Goal: Ask a question

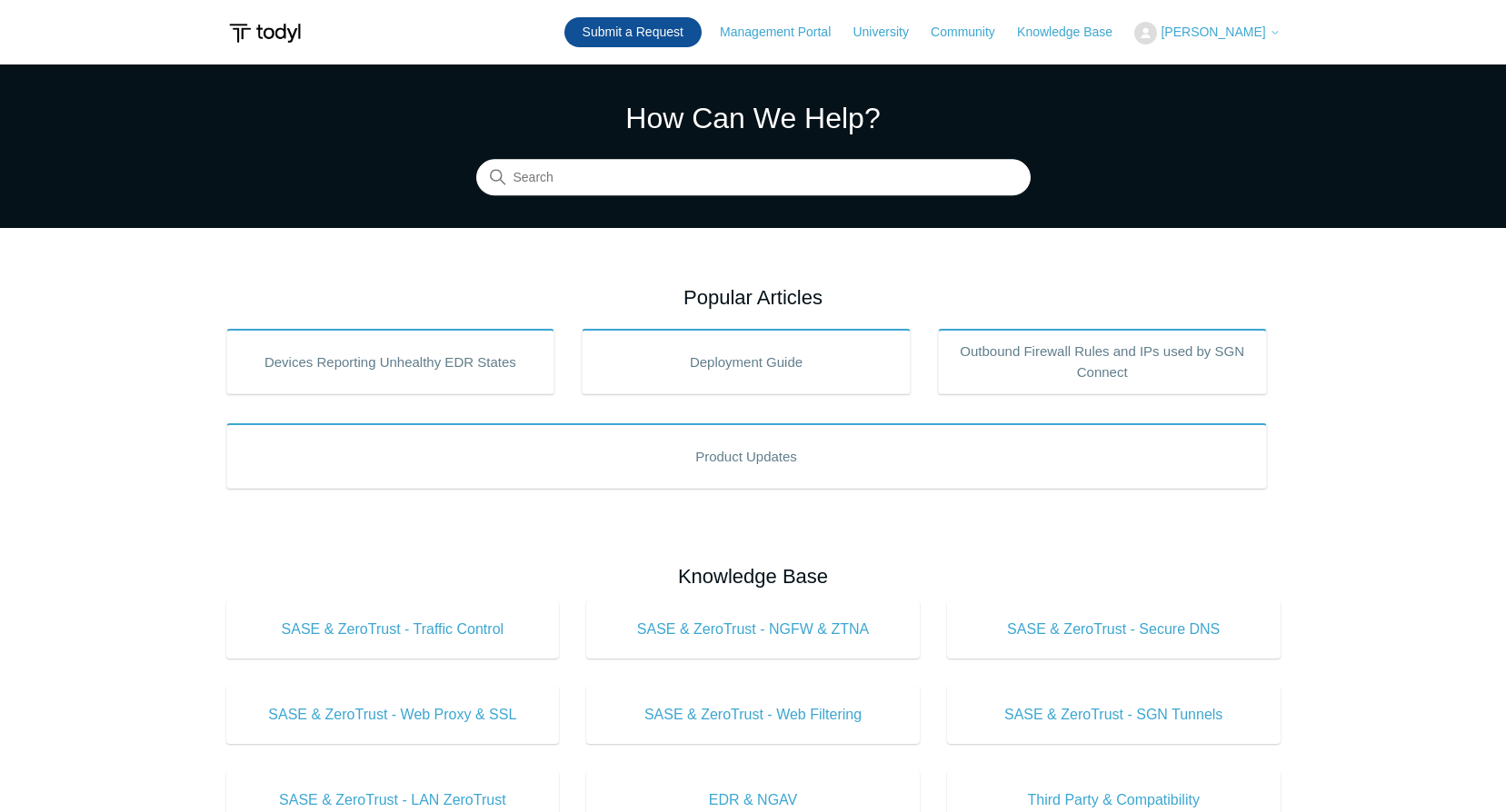
click at [662, 32] on link "Submit a Request" at bounding box center [633, 32] width 137 height 30
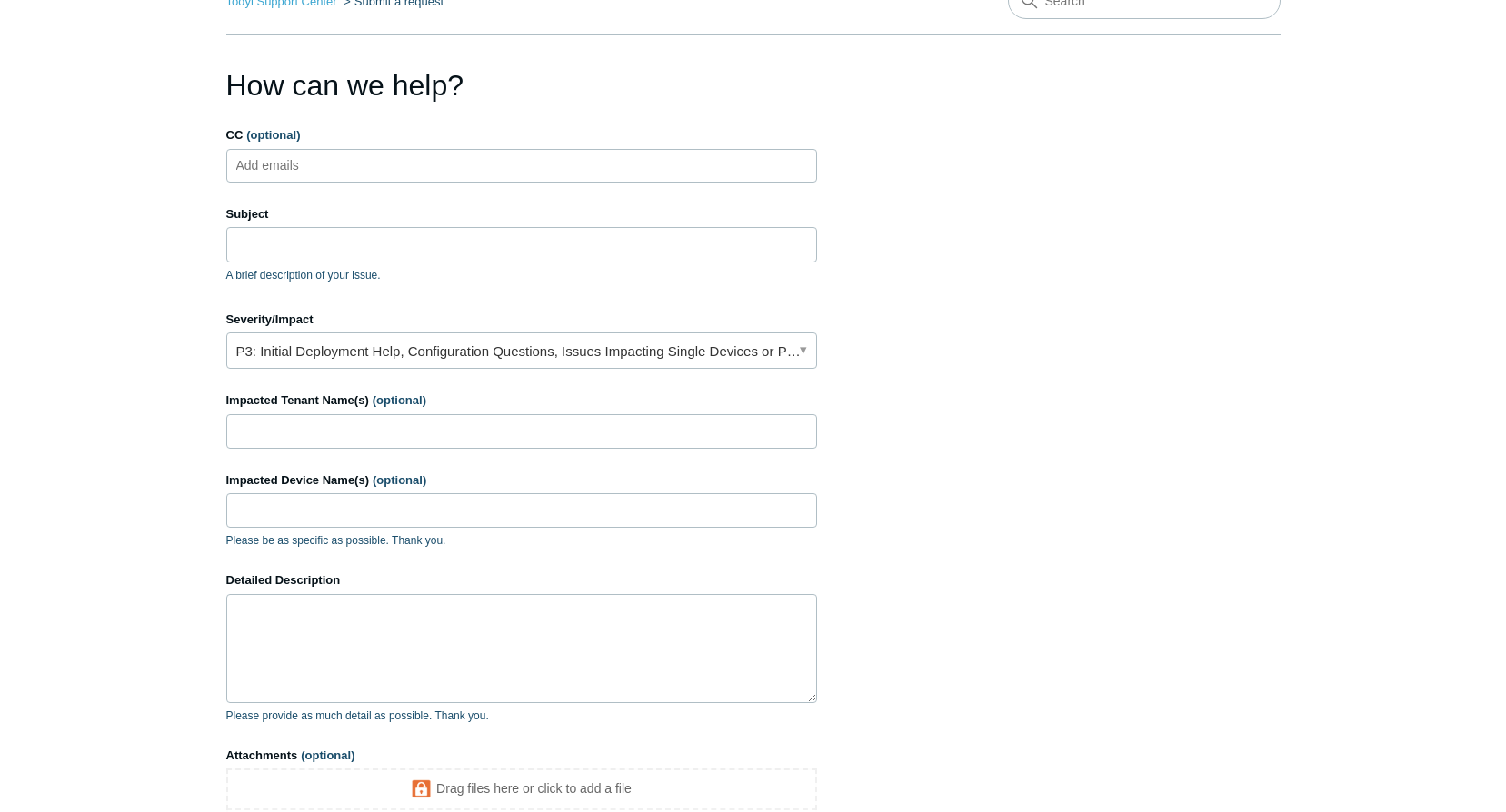
scroll to position [82, 0]
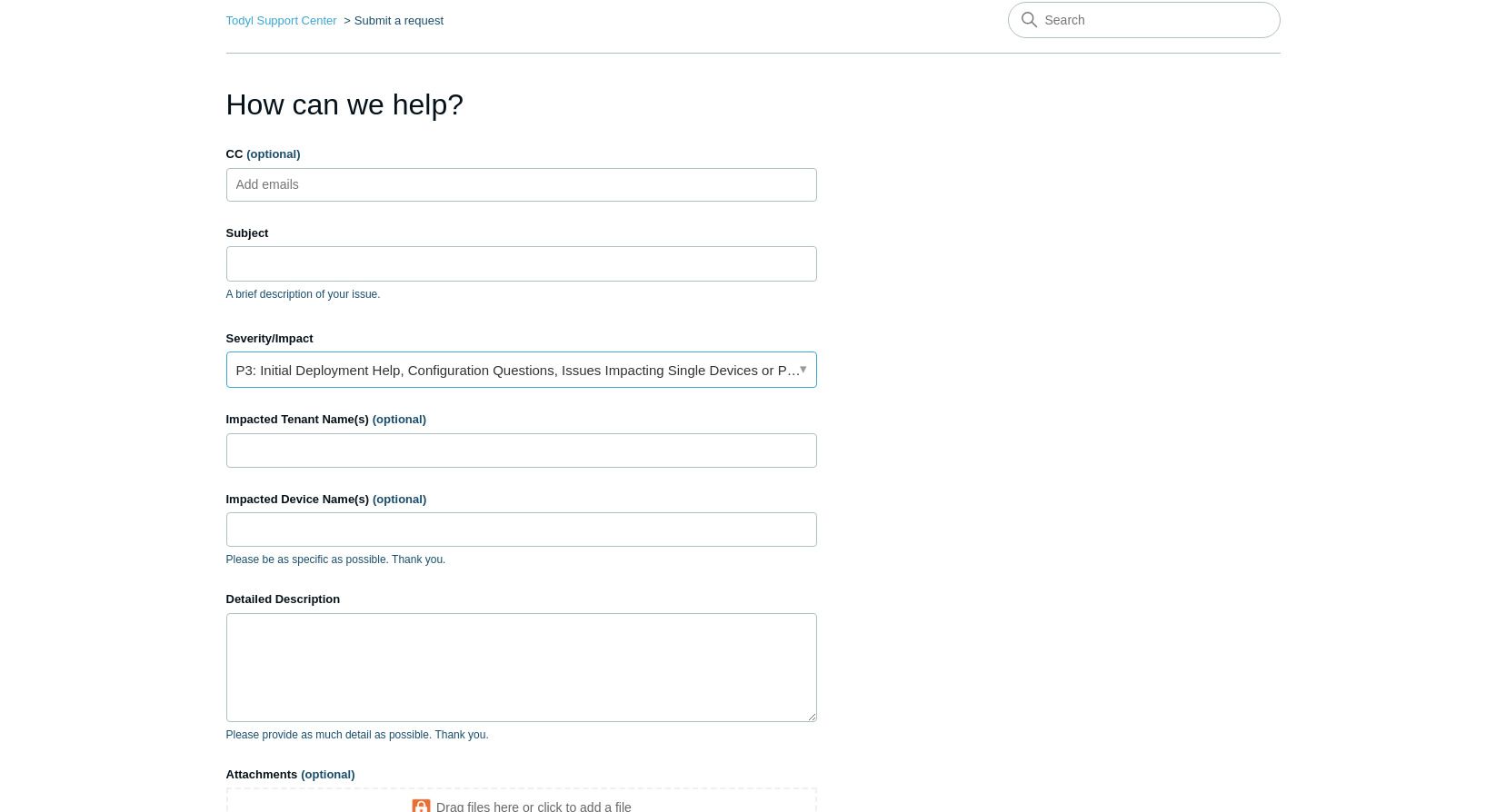
click at [516, 358] on link "P3: Initial Deployment Help, Configuration Questions, Issues Impacting Single D…" at bounding box center [521, 370] width 591 height 36
click at [836, 153] on section "How can we help? CC (optional) Add emails Subject A brief description of your i…" at bounding box center [753, 501] width 1054 height 837
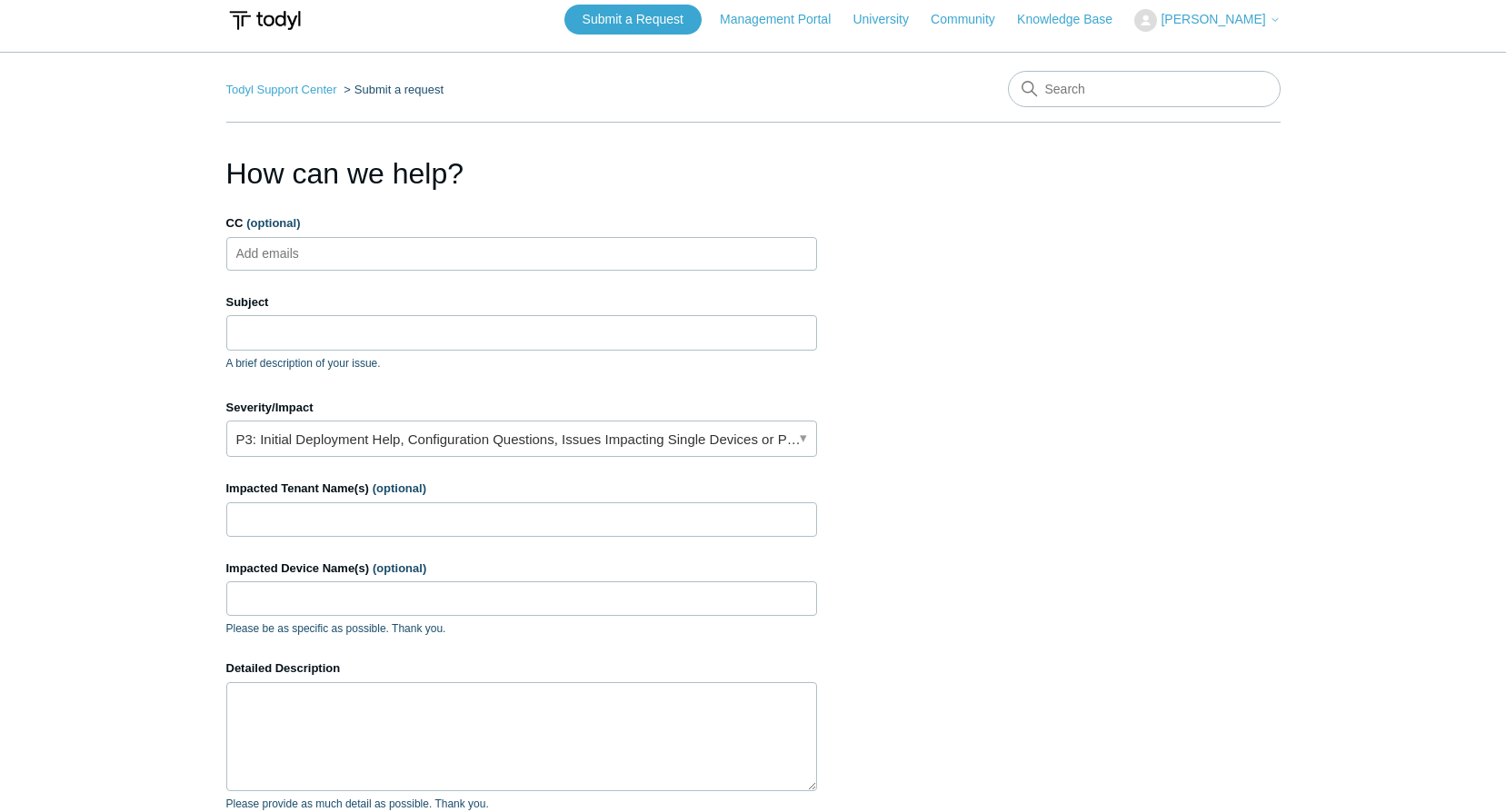
scroll to position [11, 0]
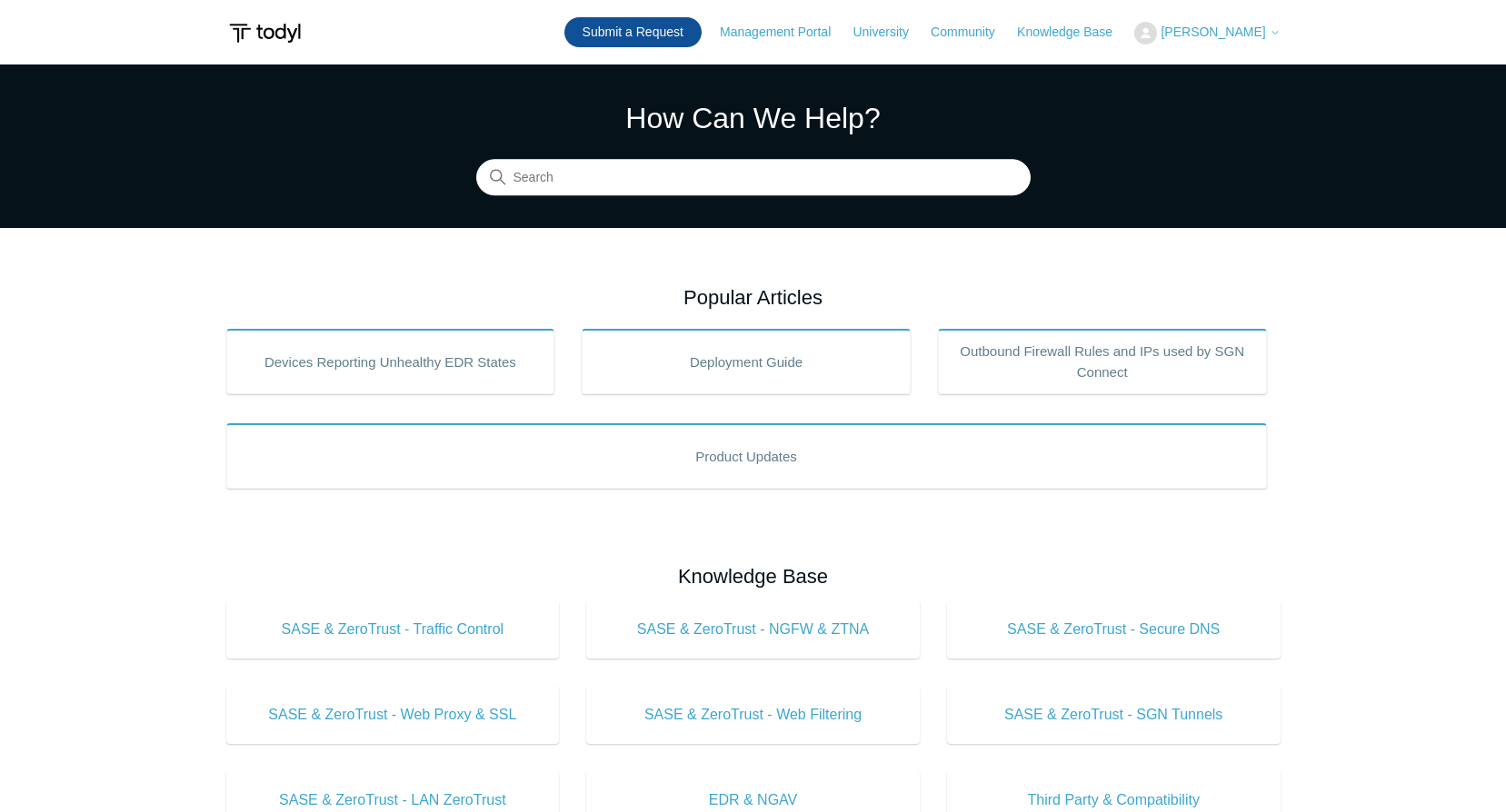
click at [633, 22] on link "Submit a Request" at bounding box center [633, 32] width 137 height 30
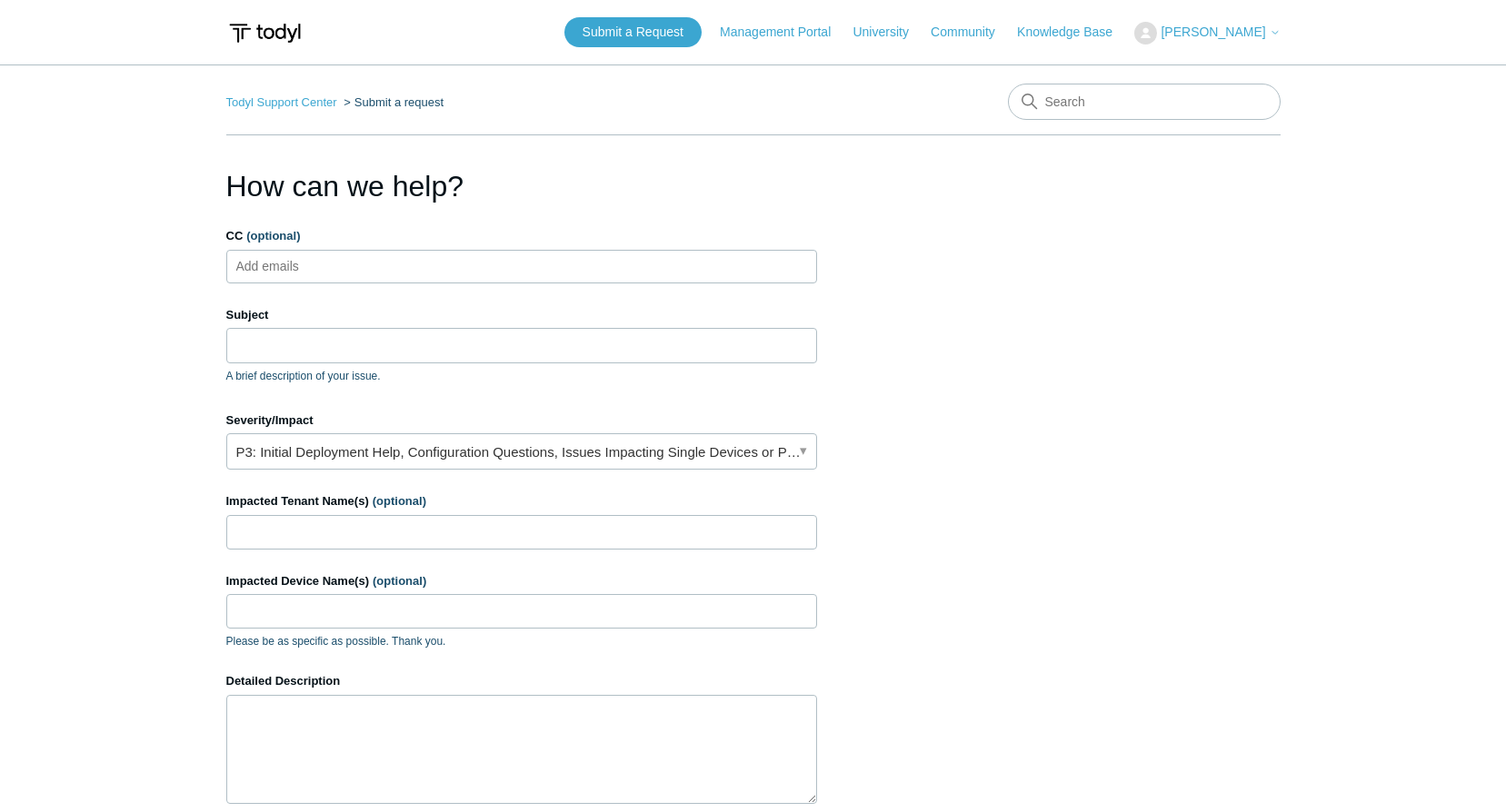
click at [382, 272] on ul "Add emails" at bounding box center [521, 266] width 591 height 34
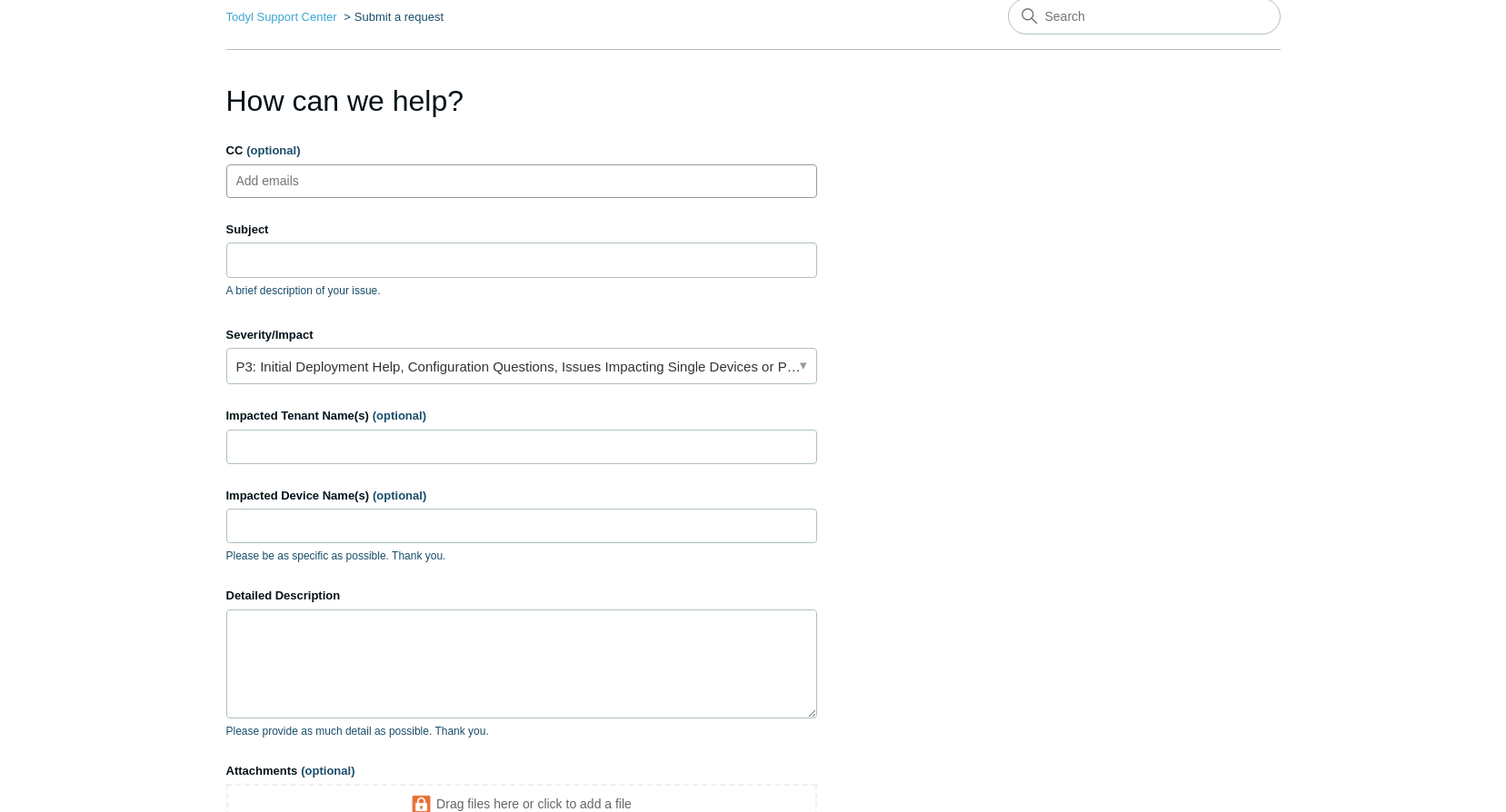
scroll to position [88, 0]
click at [496, 375] on link "P3: Initial Deployment Help, Configuration Questions, Issues Impacting Single D…" at bounding box center [521, 364] width 591 height 36
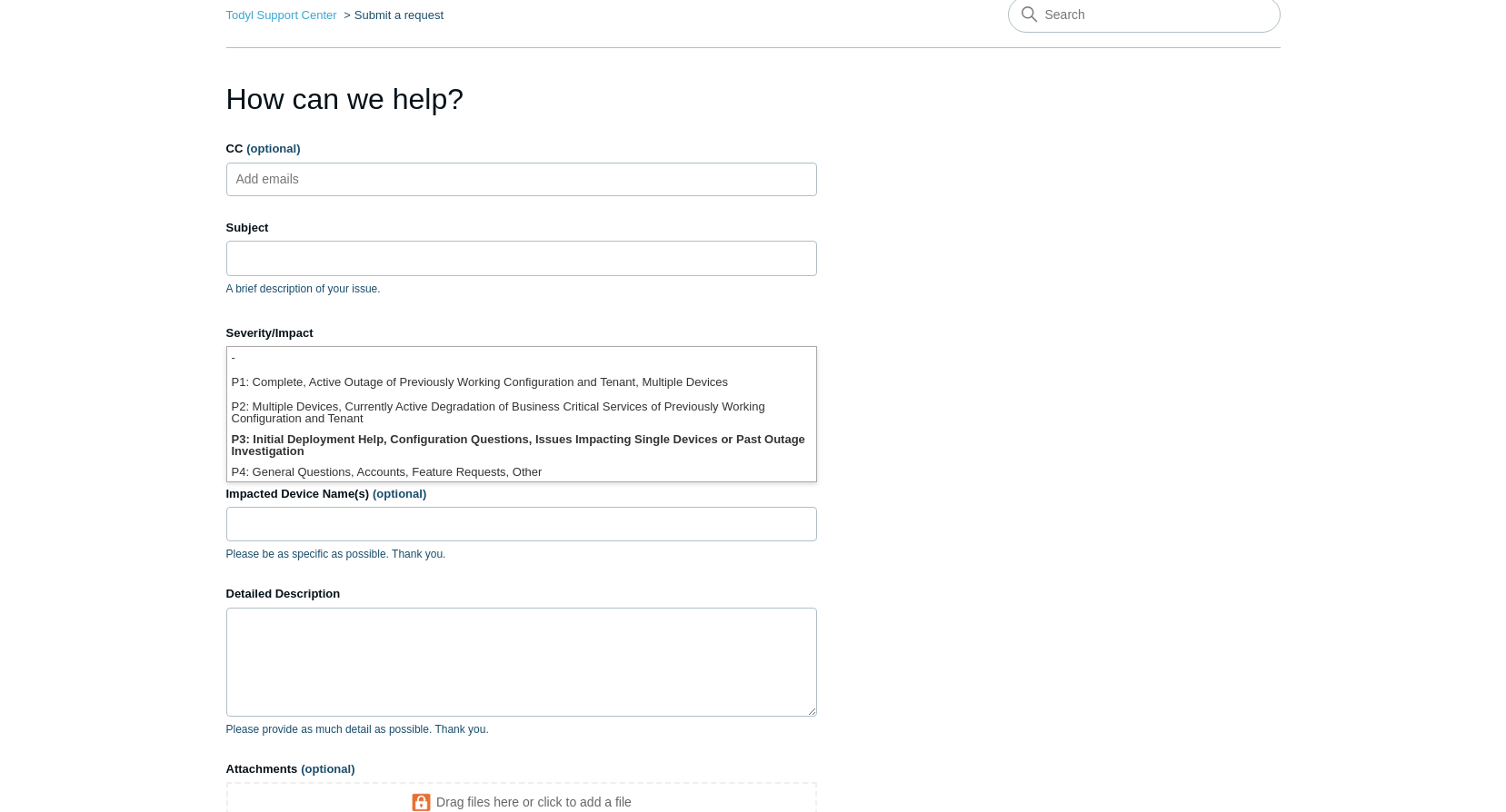
click at [964, 390] on section "How can we help? CC (optional) Add emails Subject A brief description of your i…" at bounding box center [753, 495] width 1054 height 837
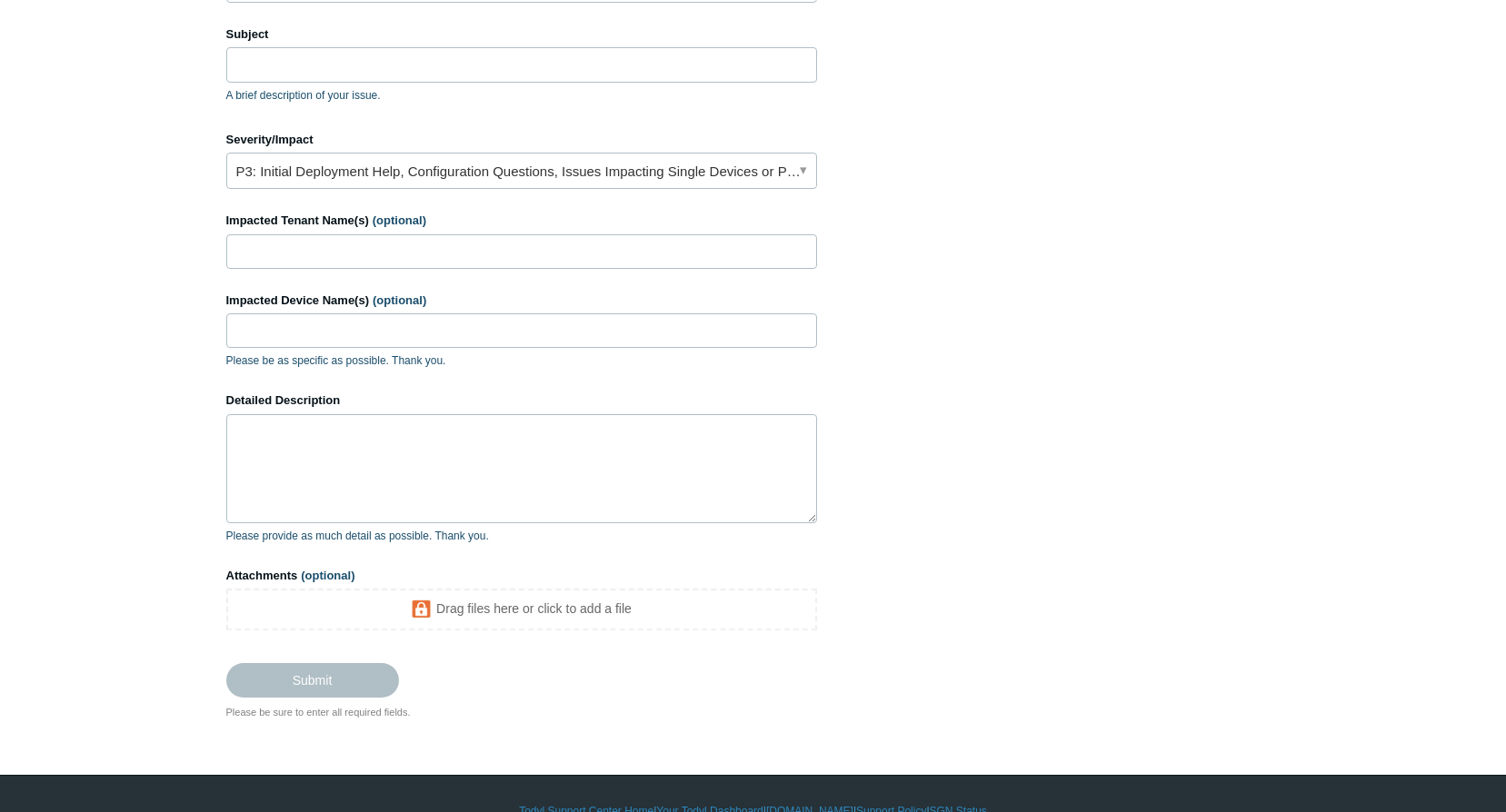
scroll to position [0, 0]
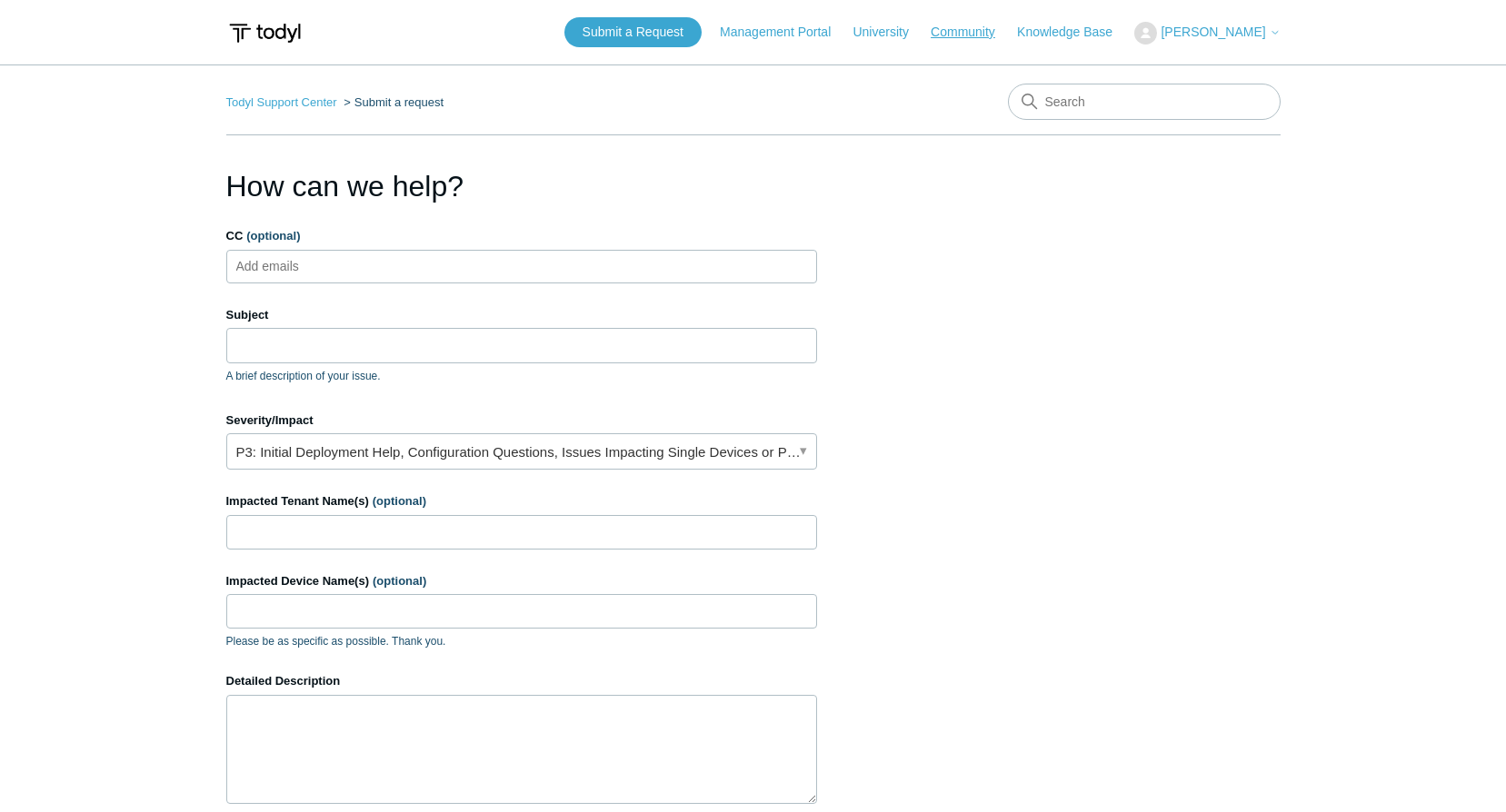
click at [967, 39] on link "Community" at bounding box center [972, 32] width 83 height 19
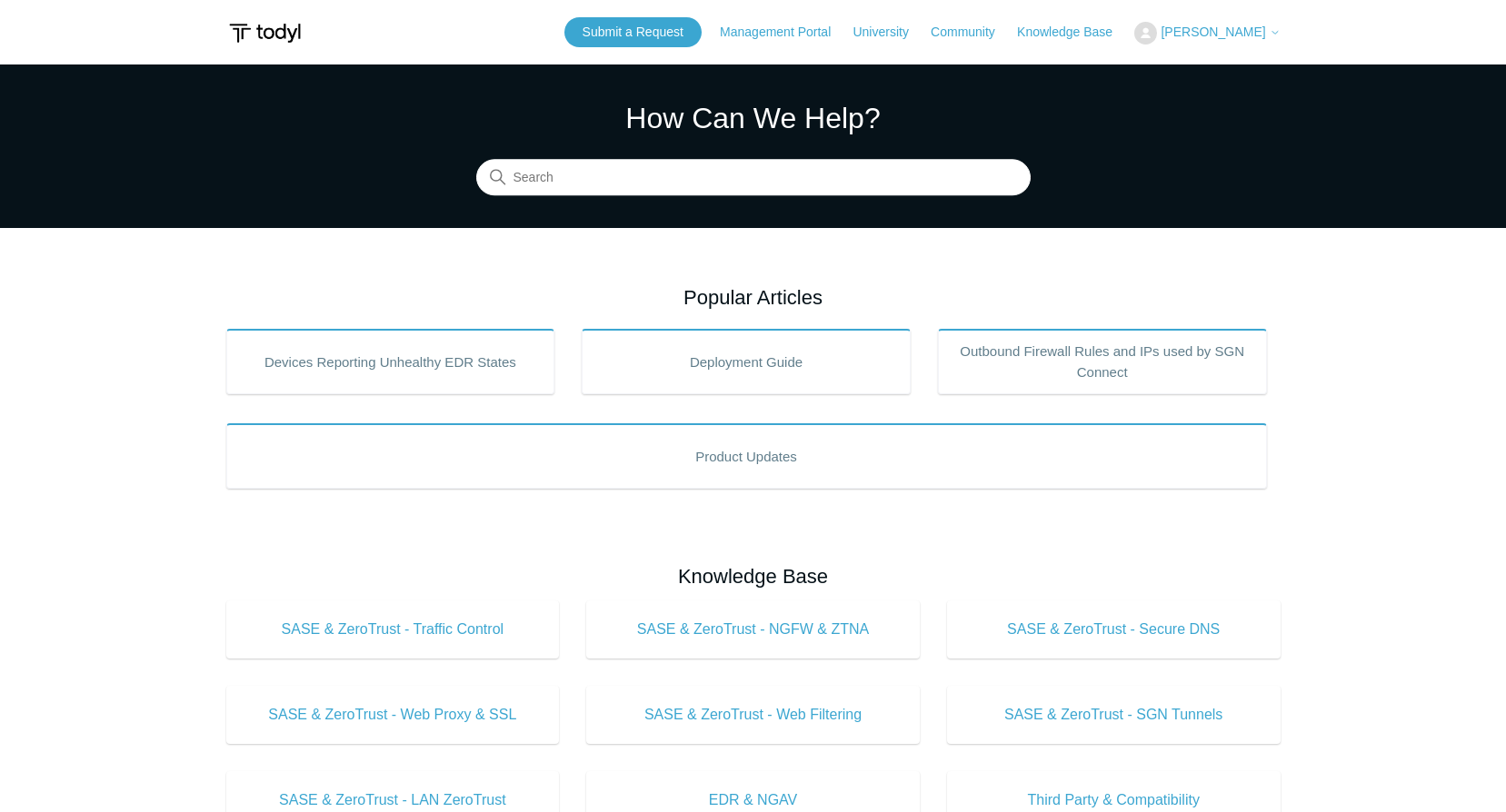
click at [1270, 36] on icon at bounding box center [1275, 33] width 11 height 11
click at [714, 46] on div "Submit a Request Management Portal University Community Knowledge Base [PERSON_…" at bounding box center [922, 32] width 716 height 30
click at [702, 38] on link "Submit a Request" at bounding box center [633, 32] width 137 height 30
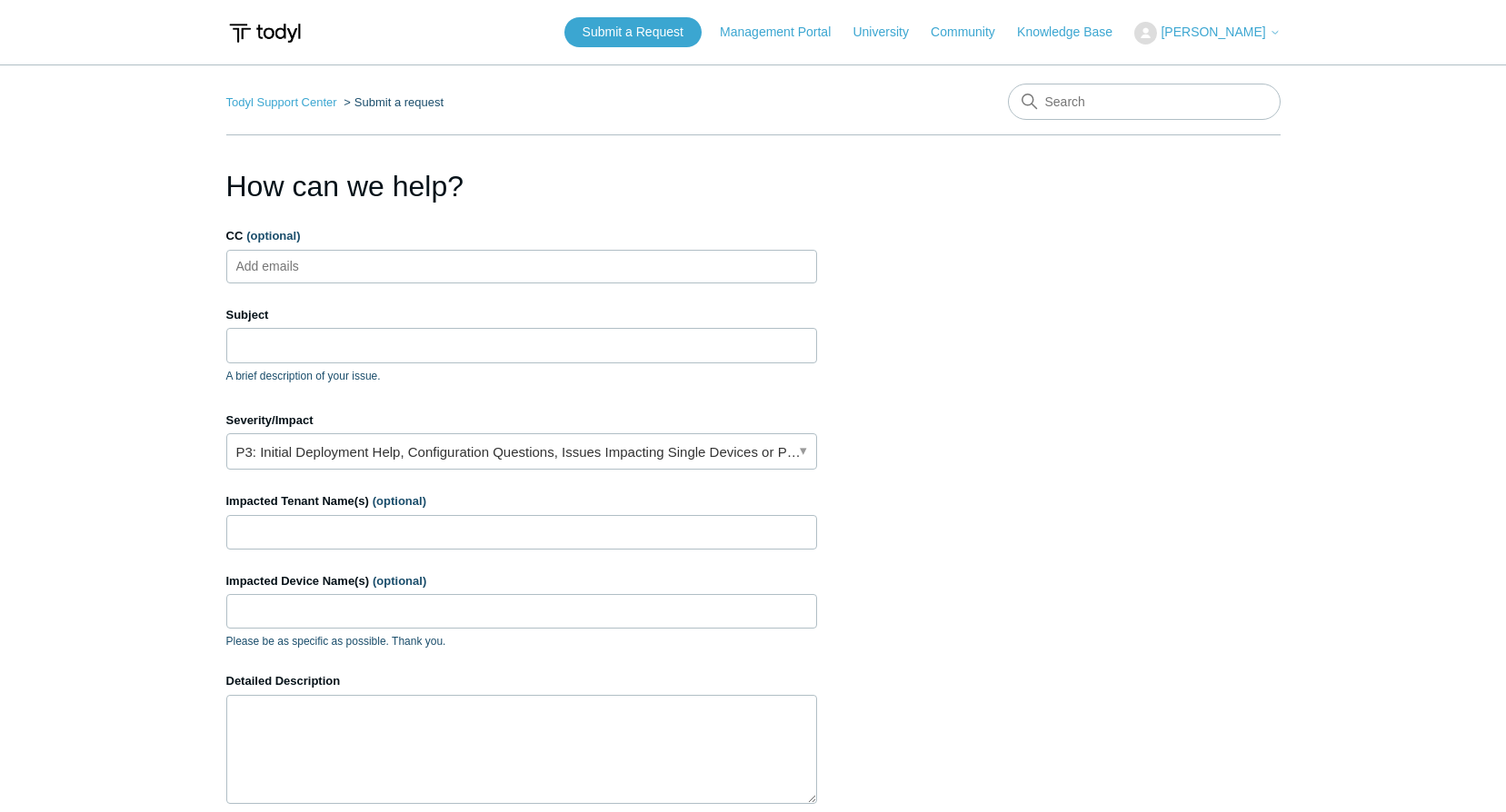
click at [1275, 47] on div "Submit a Request Management Portal University Community Knowledge Base [PERSON_…" at bounding box center [922, 32] width 716 height 30
click at [1275, 37] on icon at bounding box center [1275, 33] width 11 height 11
click at [567, 451] on link "P3: Initial Deployment Help, Configuration Questions, Issues Impacting Single D…" at bounding box center [521, 452] width 591 height 36
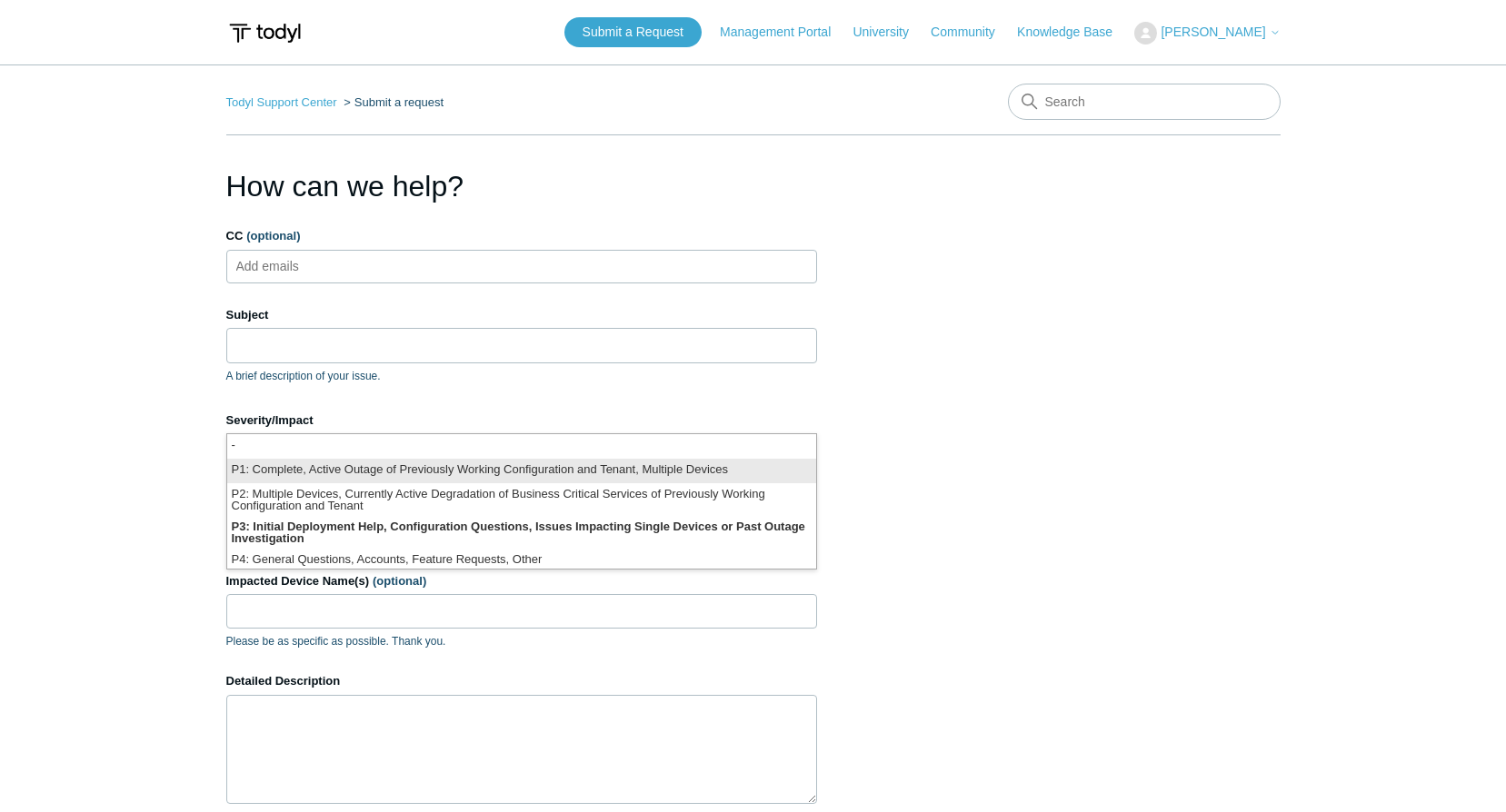
click at [477, 473] on li "P1: Complete, Active Outage of Previously Working Configuration and Tenant, Mul…" at bounding box center [521, 471] width 589 height 25
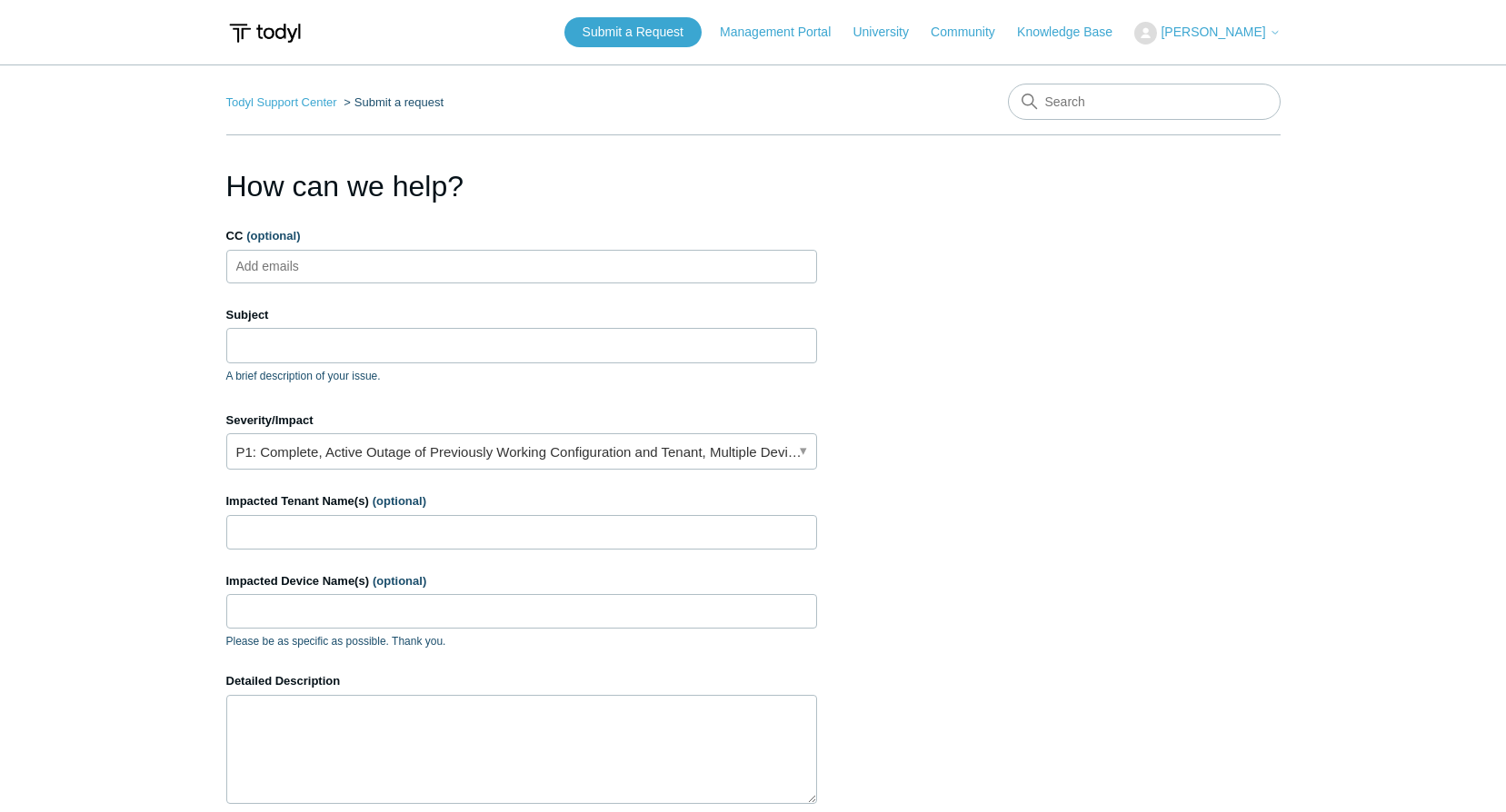
click at [1205, 26] on span "Brian Dehlinger" at bounding box center [1213, 32] width 105 height 15
click at [1202, 65] on link "My Support Requests" at bounding box center [1224, 71] width 177 height 32
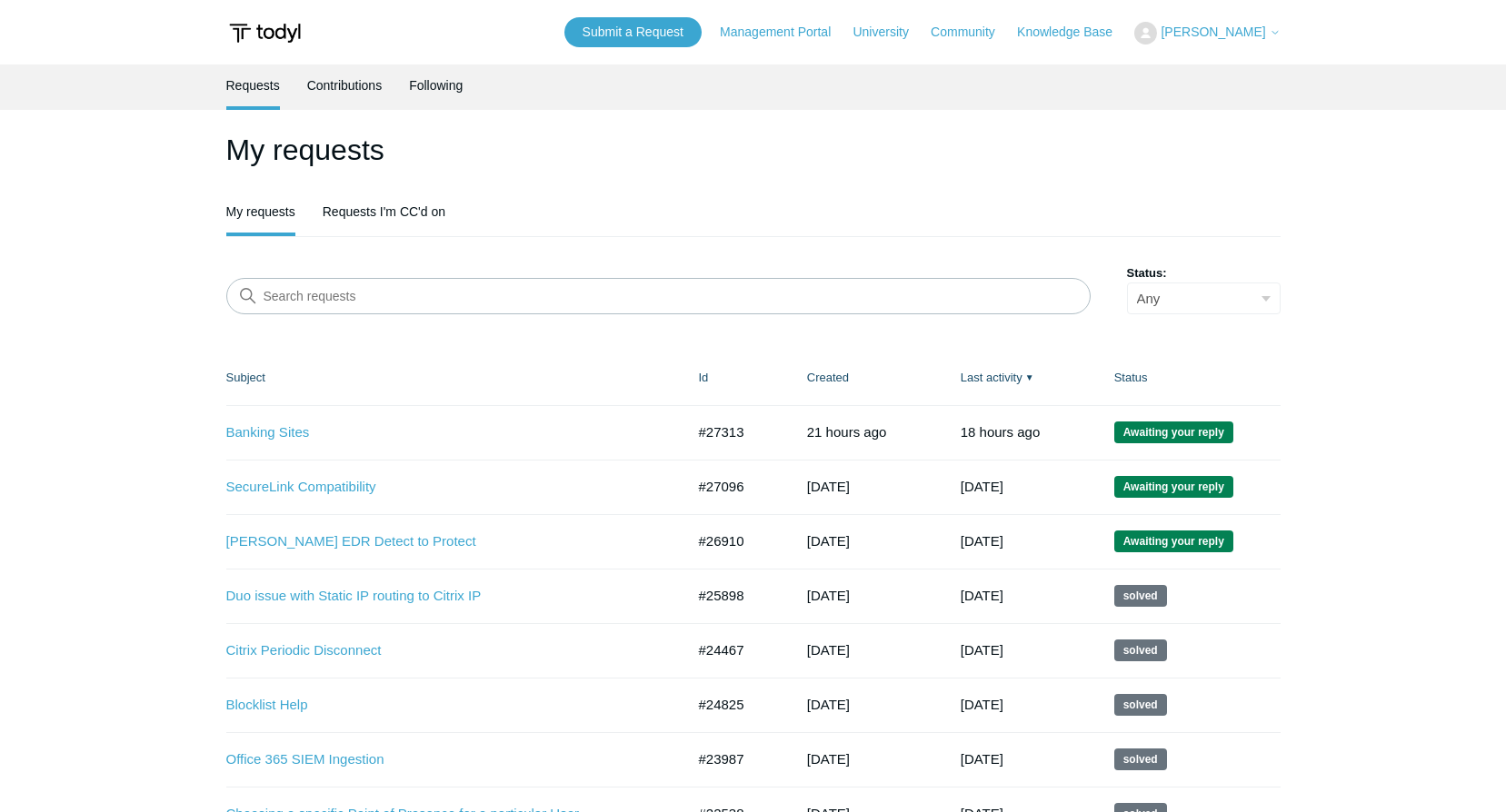
click at [1236, 42] on button "[PERSON_NAME]" at bounding box center [1207, 33] width 145 height 23
click at [1218, 103] on link "Sign out" at bounding box center [1224, 103] width 177 height 32
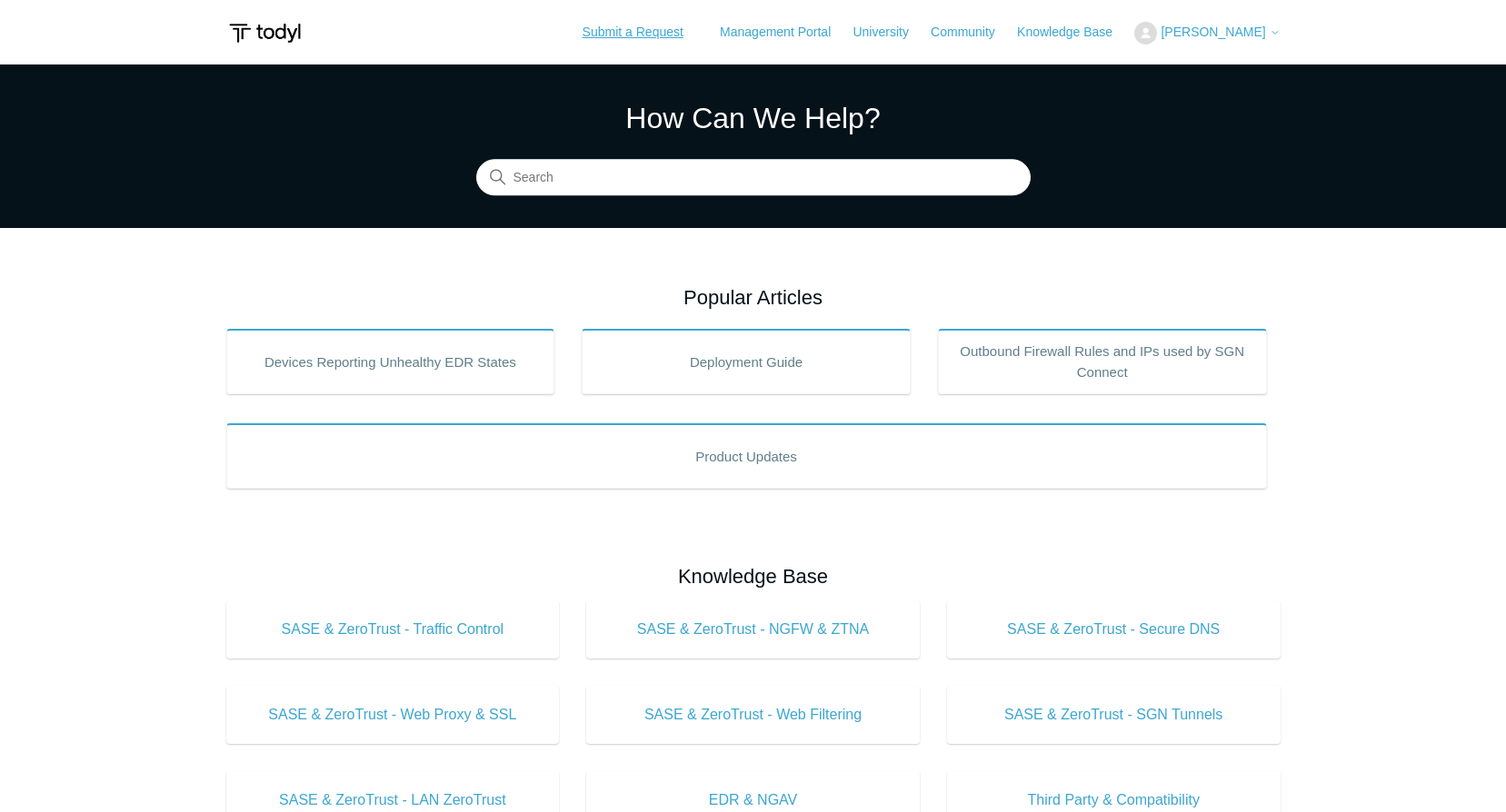
click at [700, 32] on link "Submit a Request" at bounding box center [633, 32] width 137 height 30
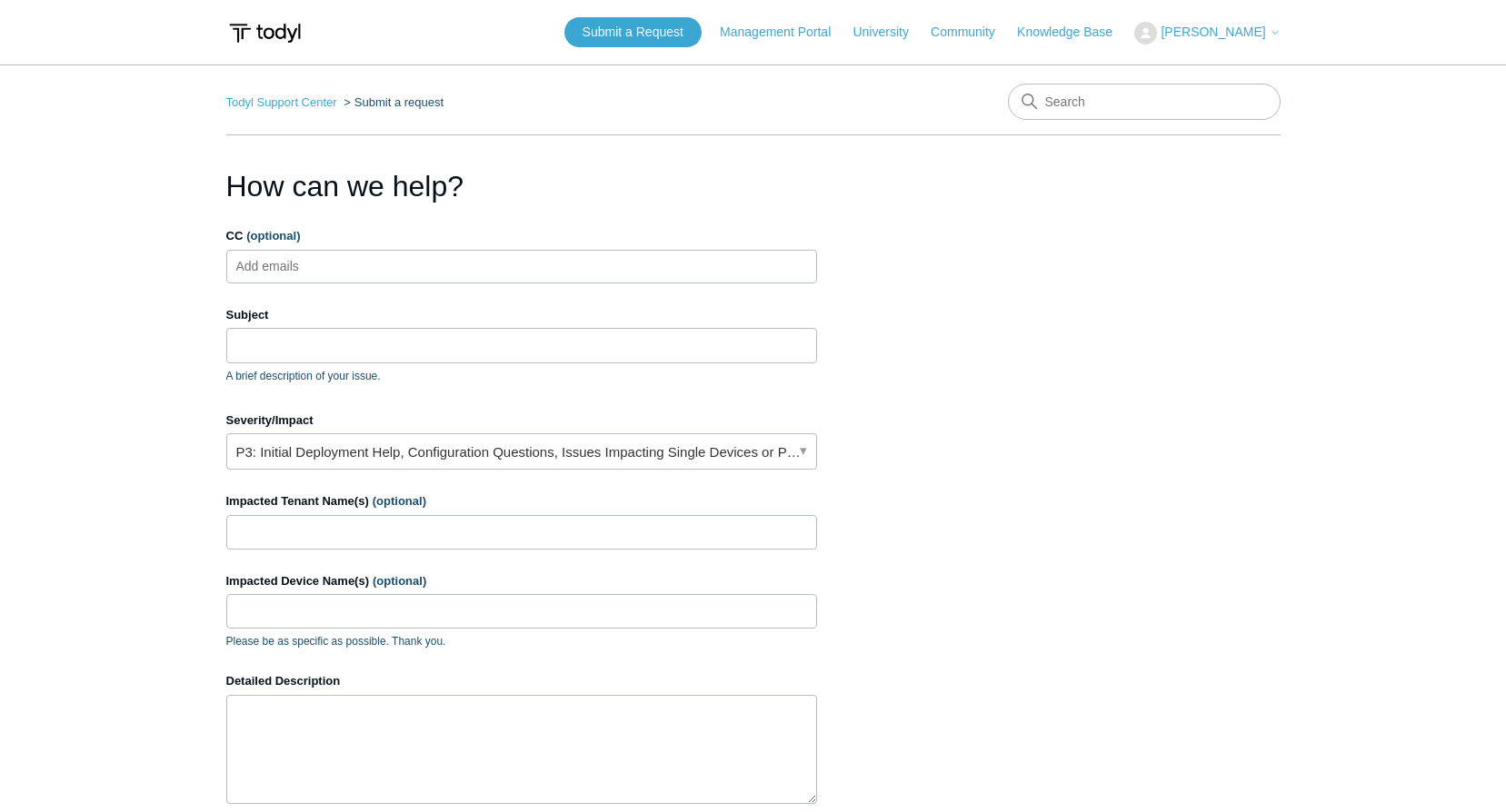
click at [1260, 36] on span "[PERSON_NAME]" at bounding box center [1213, 32] width 105 height 15
click at [1266, 36] on span "[PERSON_NAME]" at bounding box center [1220, 32] width 119 height 15
